Goal: Find contact information: Find contact information

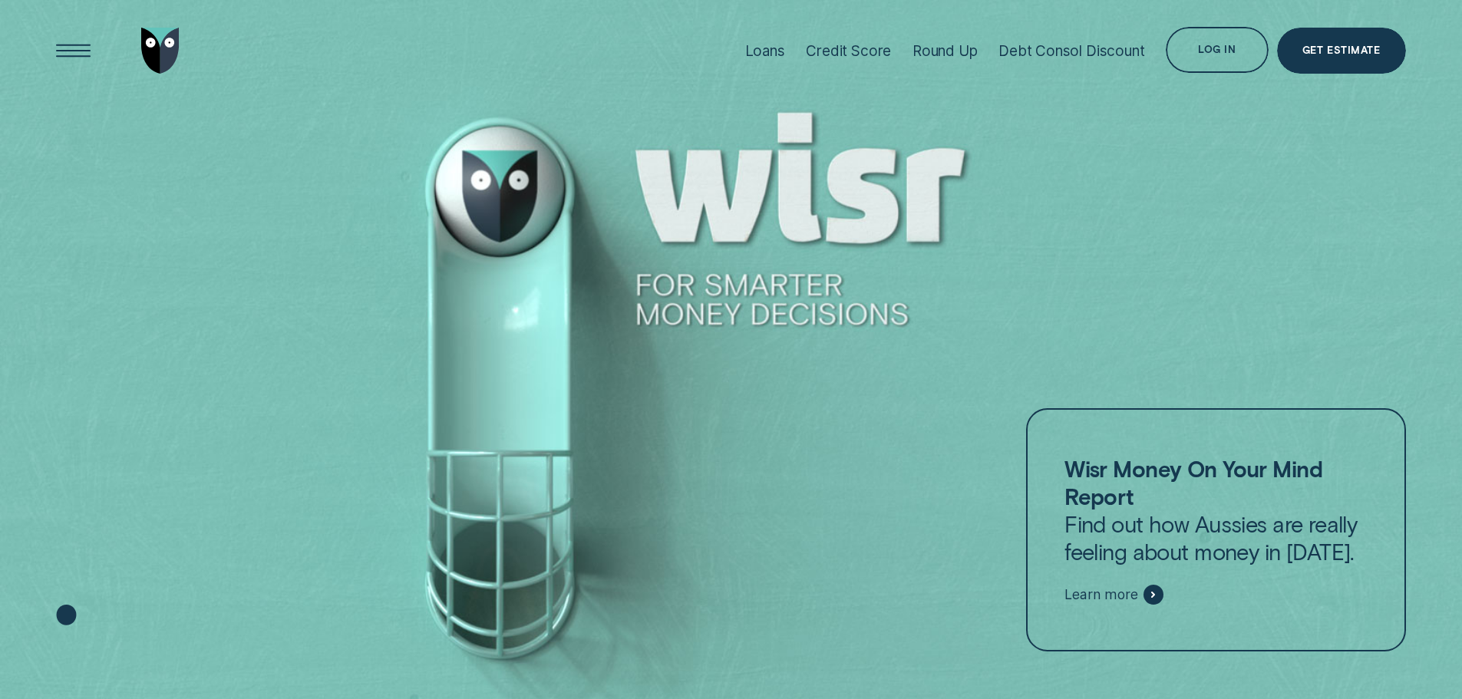
drag, startPoint x: 147, startPoint y: 43, endPoint x: 148, endPoint y: 35, distance: 7.7
click at [147, 42] on img "Go to home page" at bounding box center [160, 51] width 38 height 46
click at [888, 257] on div at bounding box center [731, 350] width 1462 height 700
click at [1163, 326] on div at bounding box center [731, 350] width 1462 height 700
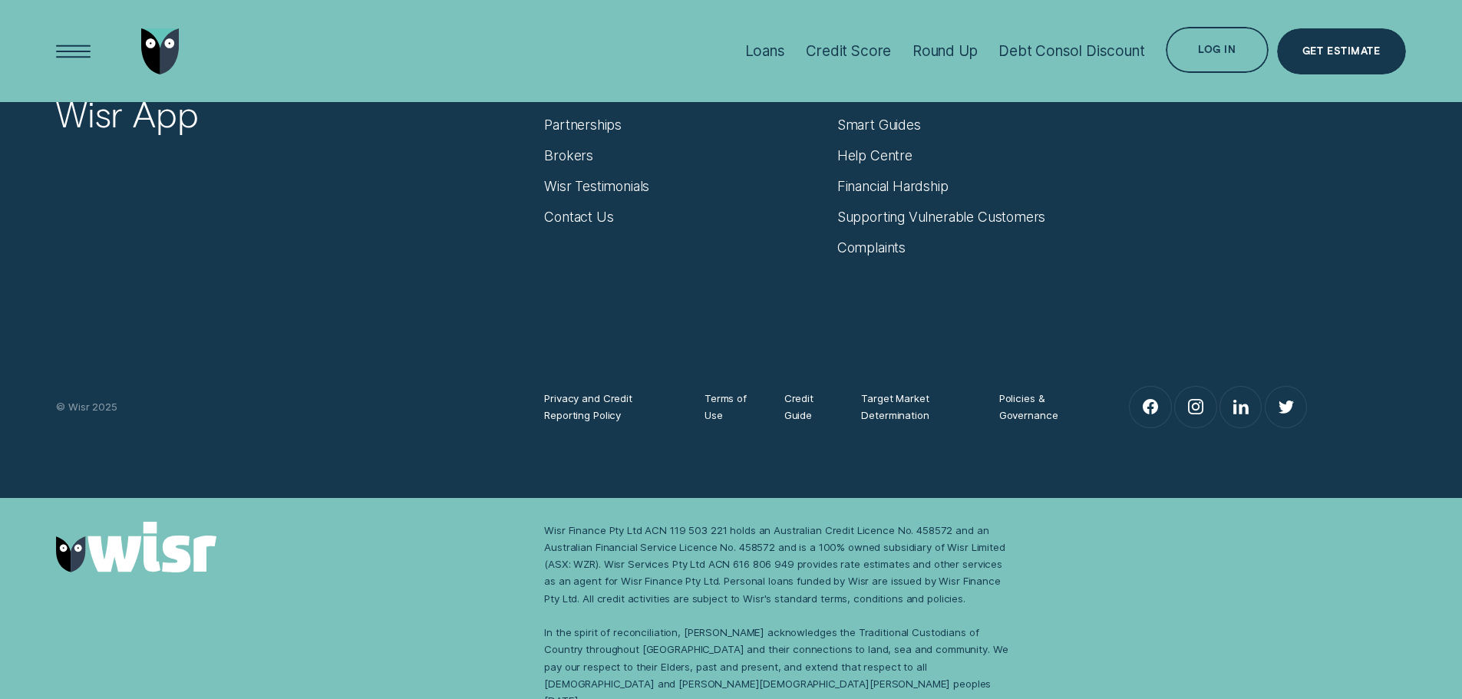
scroll to position [6592, 0]
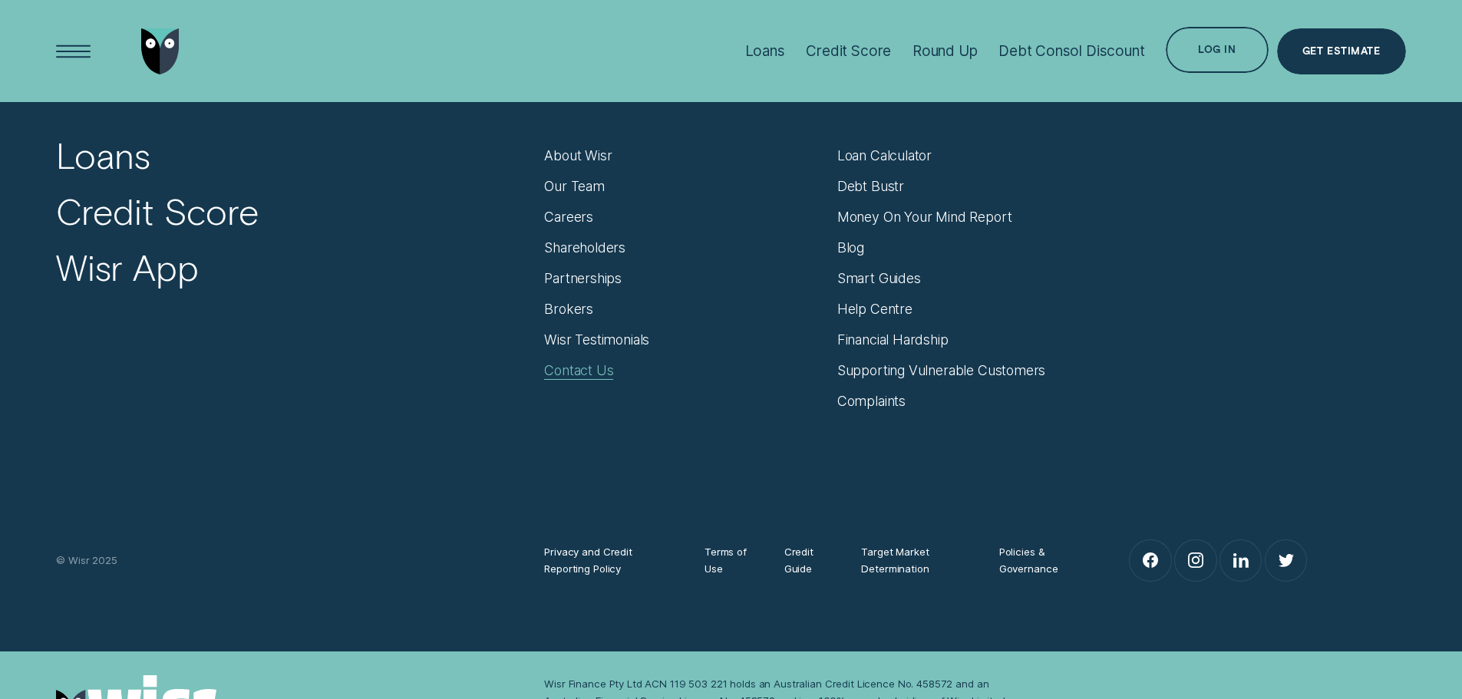
click at [612, 368] on div "Contact Us" at bounding box center [578, 370] width 69 height 17
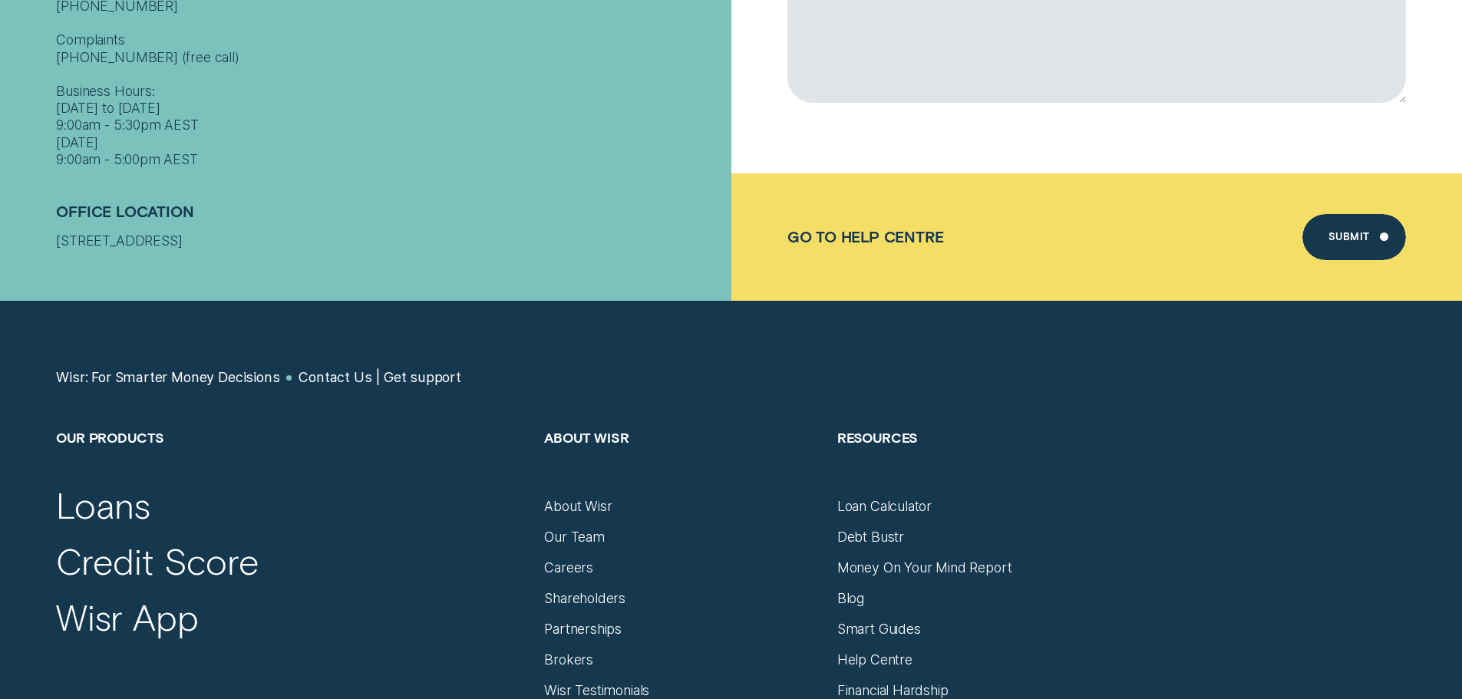
scroll to position [1074, 0]
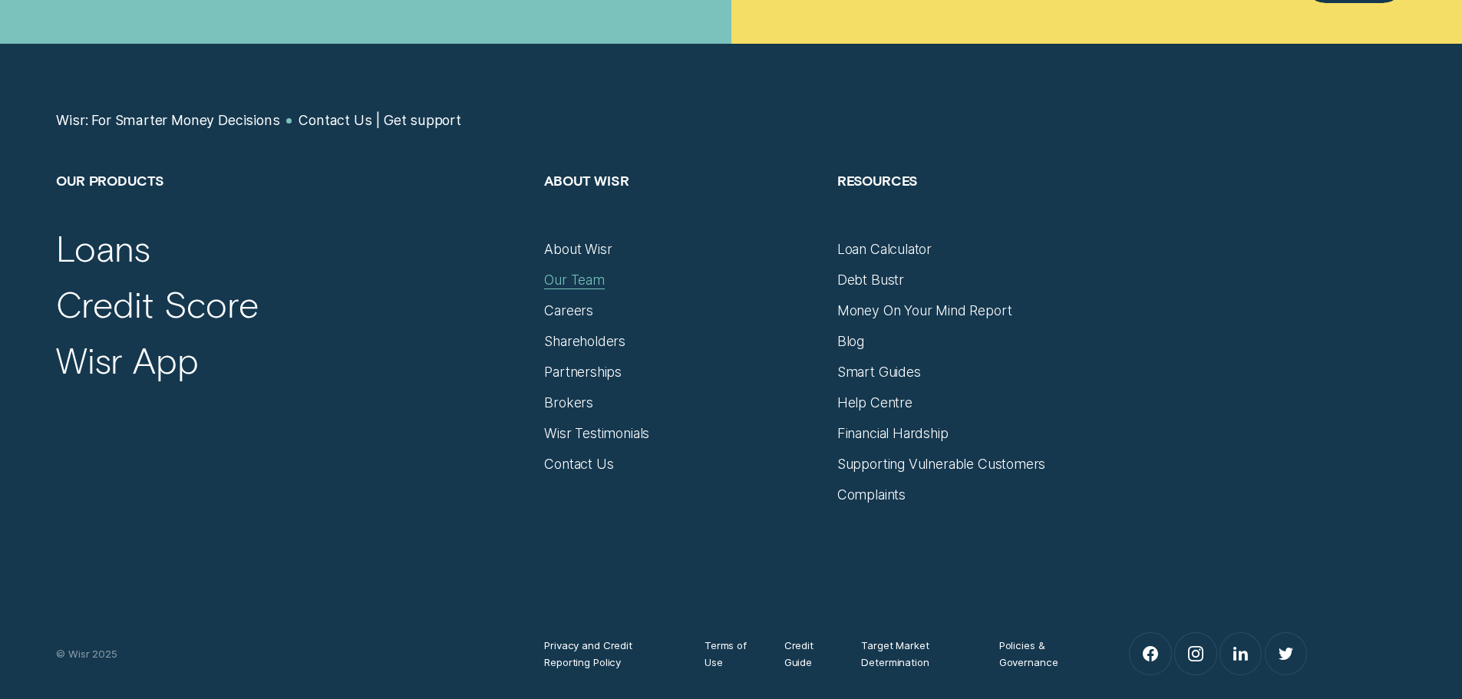
click at [565, 280] on div "Our Team" at bounding box center [574, 280] width 61 height 17
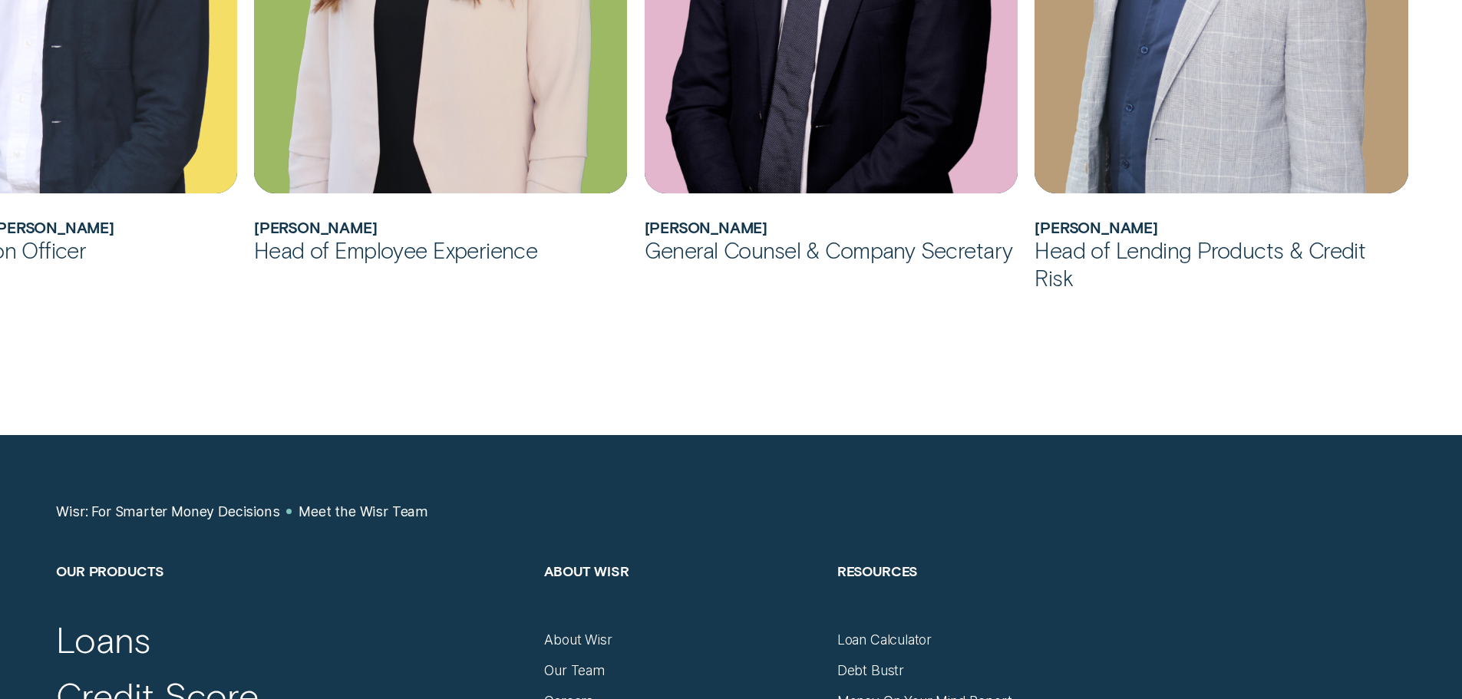
scroll to position [1995, 0]
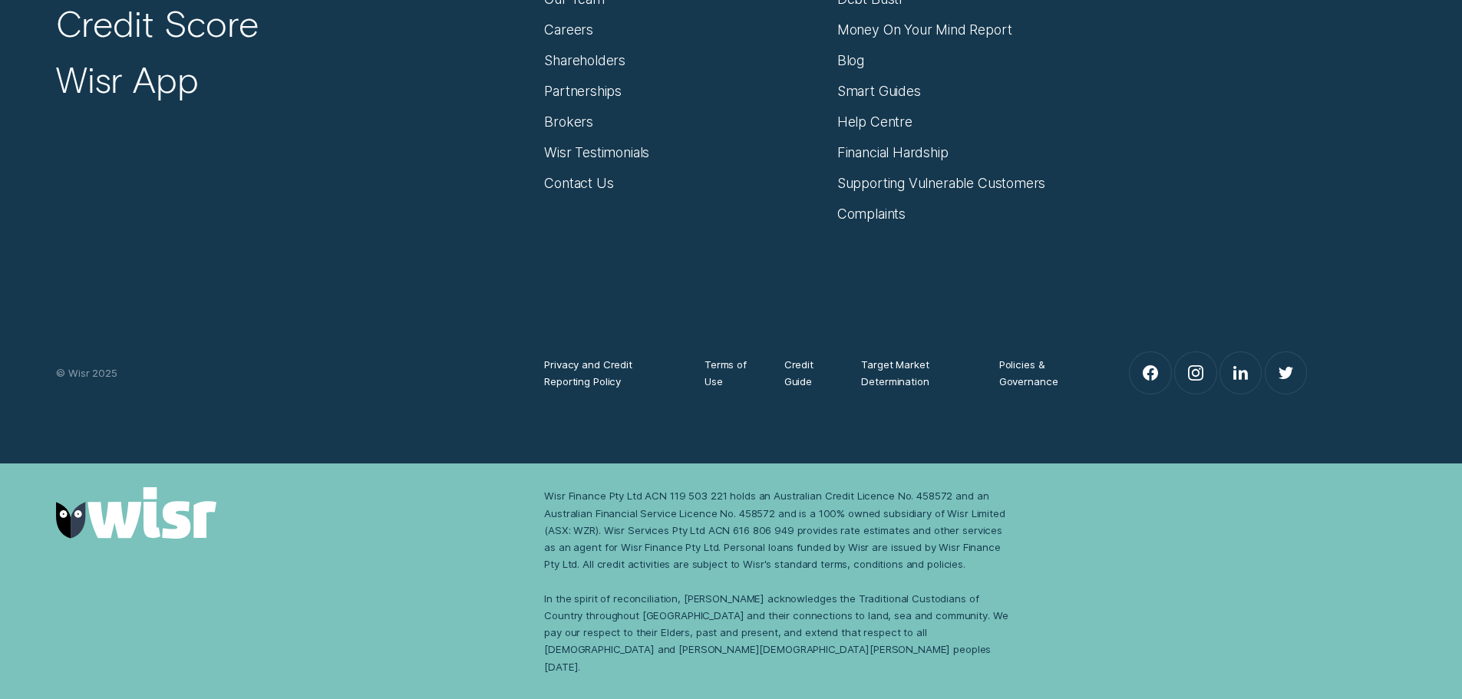
scroll to position [1074, 0]
